Goal: Transaction & Acquisition: Purchase product/service

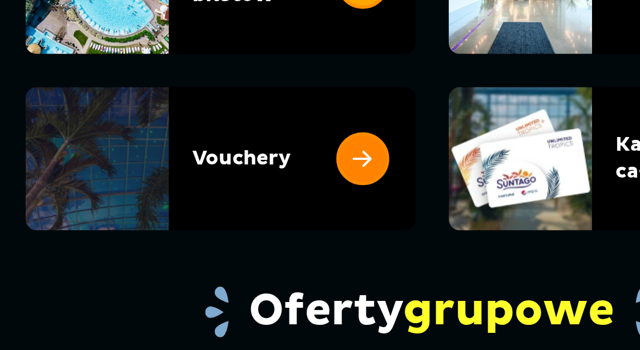
scroll to position [174, 0]
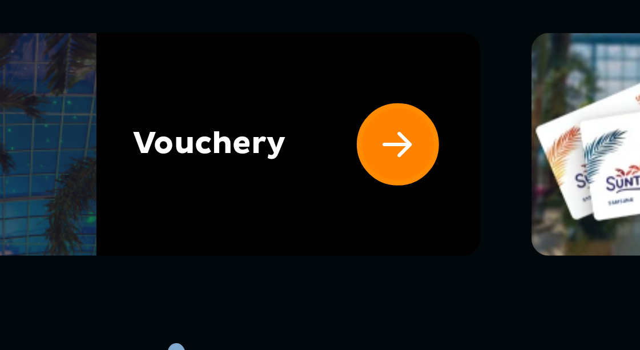
click at [312, 182] on link at bounding box center [312, 171] width 0 height 74
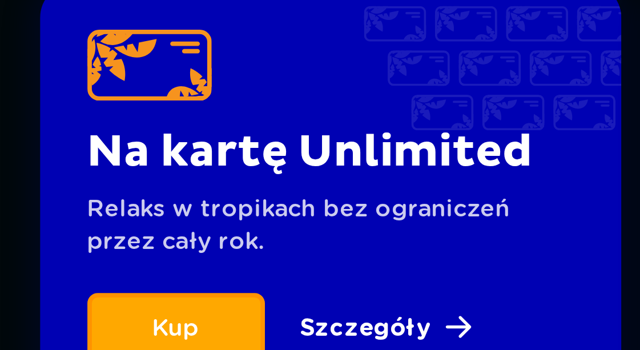
scroll to position [394, 0]
